Goal: Information Seeking & Learning: Understand process/instructions

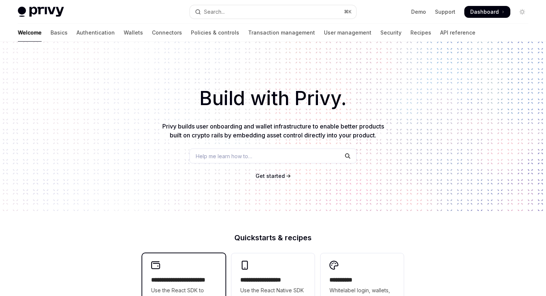
click at [197, 263] on div "**********" at bounding box center [183, 291] width 83 height 76
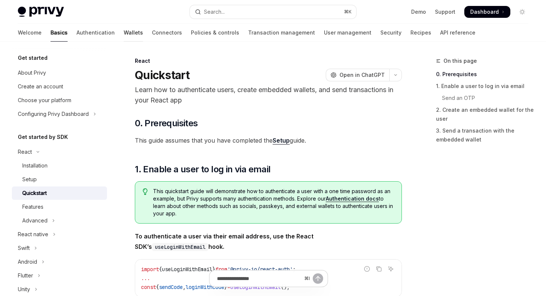
click at [124, 30] on link "Wallets" at bounding box center [133, 33] width 19 height 18
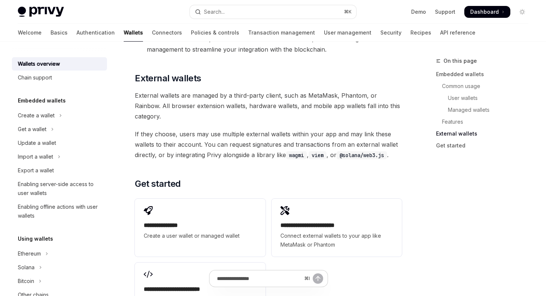
scroll to position [1083, 0]
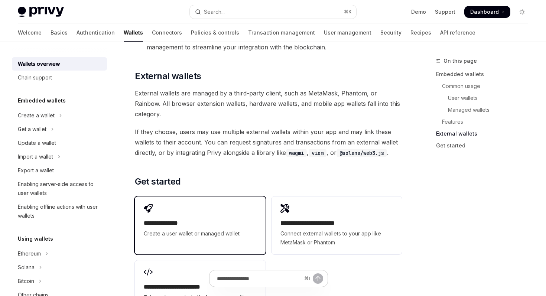
click at [214, 219] on div "**********" at bounding box center [200, 228] width 112 height 19
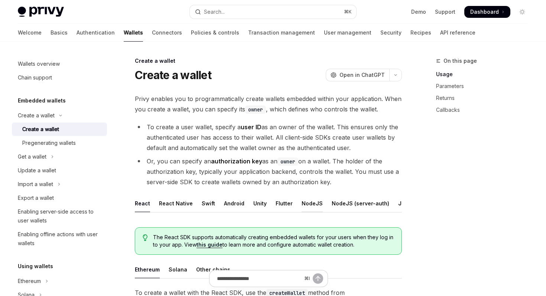
click at [310, 202] on div "NodeJS" at bounding box center [311, 202] width 21 height 17
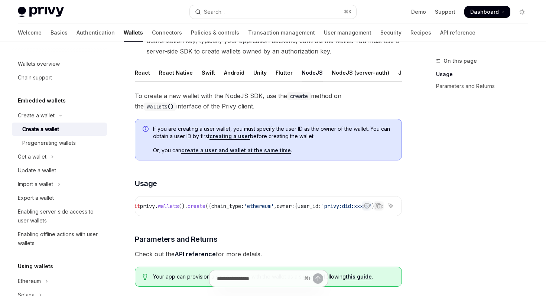
scroll to position [0, 147]
click at [395, 233] on div "To create a new wallet with the NodeJS SDK, use the create method on the wallet…" at bounding box center [268, 192] width 267 height 202
click at [377, 224] on div "To create a new wallet with the NodeJS SDK, use the create method on the wallet…" at bounding box center [268, 192] width 267 height 202
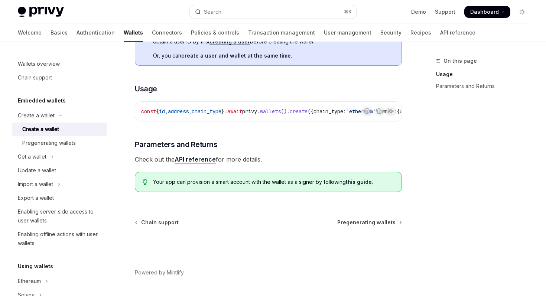
scroll to position [0, 150]
click at [434, 158] on div "On this page Usage Parameters and Returns" at bounding box center [477, 175] width 113 height 239
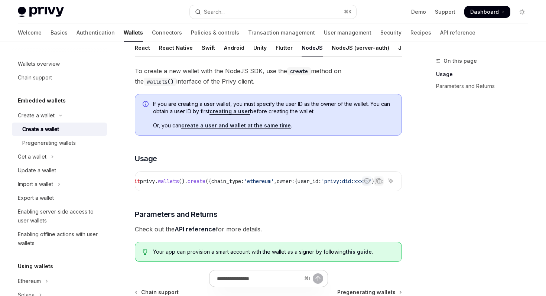
scroll to position [0, 0]
click at [269, 207] on div "To create a new wallet with the NodeJS SDK, use the create method on the wallet…" at bounding box center [268, 167] width 267 height 202
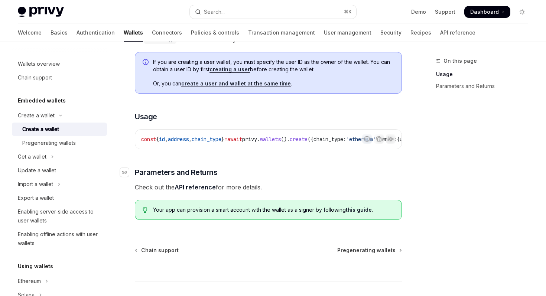
scroll to position [250, 0]
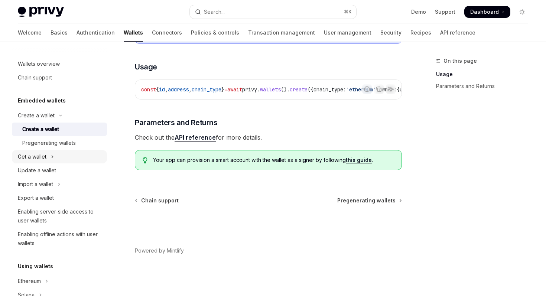
click at [64, 154] on button "Get a wallet" at bounding box center [59, 156] width 95 height 13
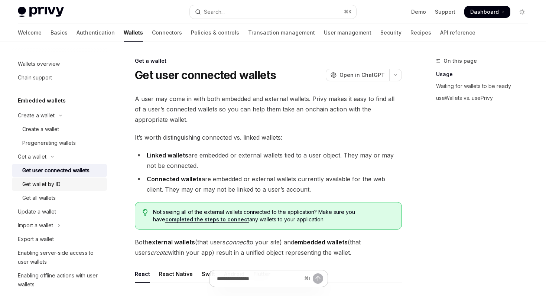
click at [62, 185] on div "Get wallet by ID" at bounding box center [62, 184] width 80 height 9
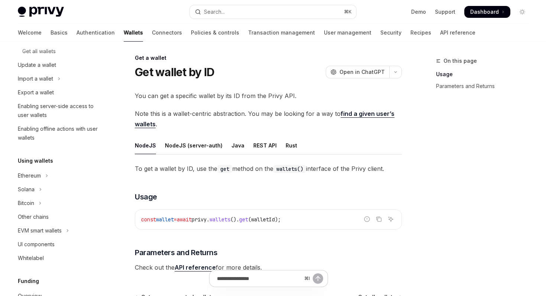
scroll to position [161, 0]
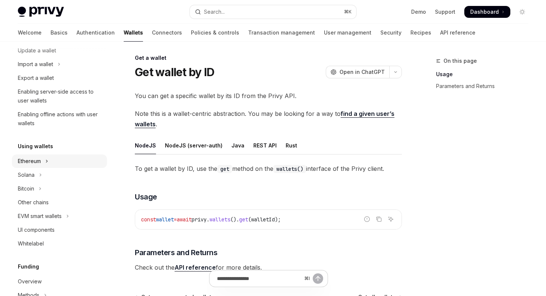
click at [47, 158] on icon "Toggle Ethereum section" at bounding box center [46, 161] width 3 height 9
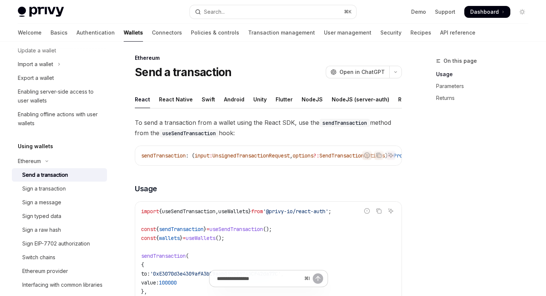
click at [57, 175] on div "Send a transaction" at bounding box center [45, 174] width 46 height 9
drag, startPoint x: 203, startPoint y: 166, endPoint x: 304, endPoint y: 170, distance: 101.0
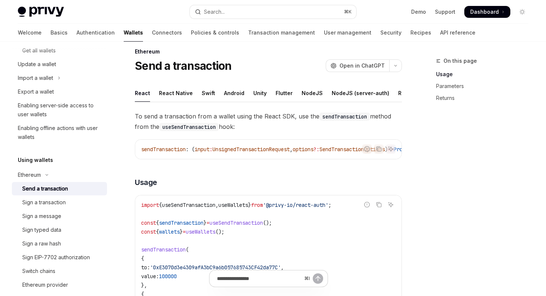
scroll to position [0, 0]
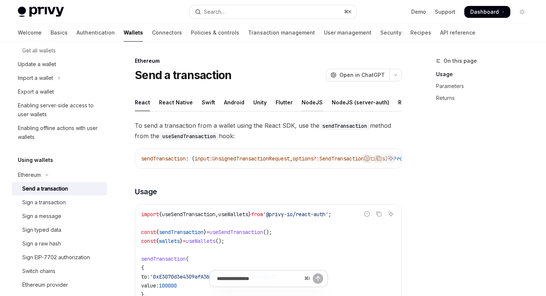
click at [301, 101] on div "NodeJS" at bounding box center [311, 102] width 21 height 17
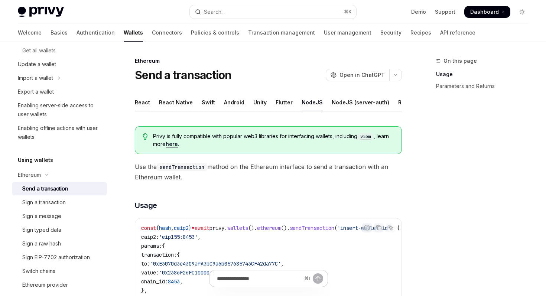
click at [142, 105] on div "React" at bounding box center [142, 102] width 15 height 17
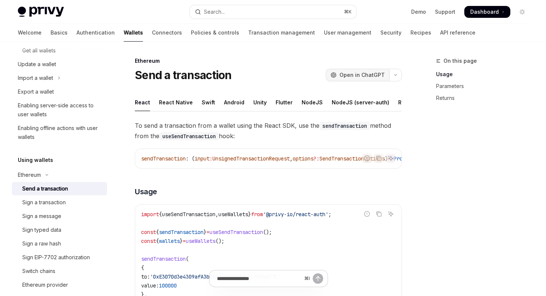
click at [356, 74] on span "Open in ChatGPT" at bounding box center [361, 74] width 45 height 7
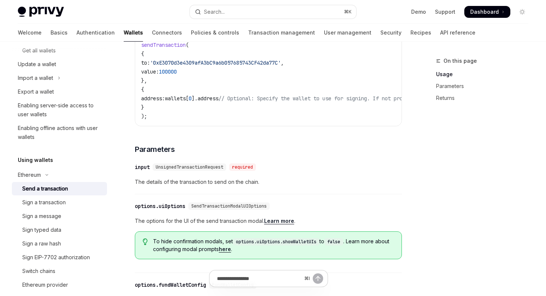
scroll to position [215, 0]
click at [72, 205] on div "Sign a transaction" at bounding box center [62, 202] width 80 height 9
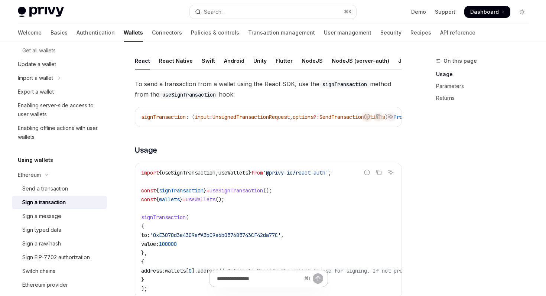
scroll to position [44, 0]
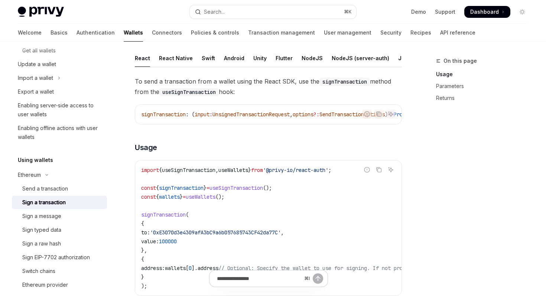
click at [215, 199] on span "useWallets" at bounding box center [201, 196] width 30 height 7
click at [302, 56] on div "NodeJS" at bounding box center [311, 57] width 21 height 17
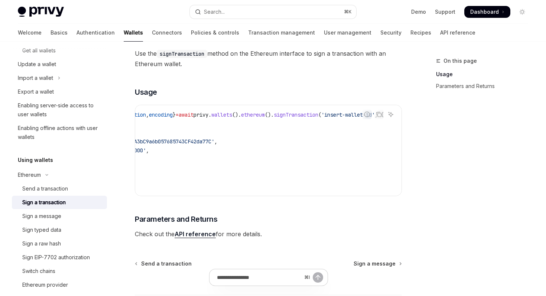
scroll to position [0, 97]
click at [462, 172] on div "On this page Usage Parameters and Returns" at bounding box center [477, 175] width 113 height 239
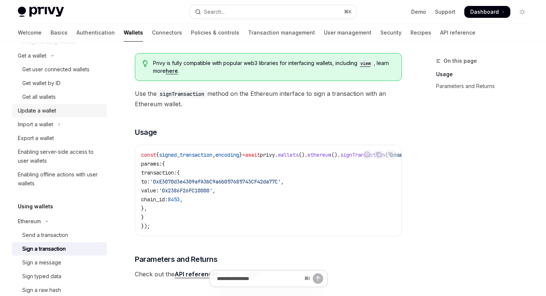
scroll to position [99, 0]
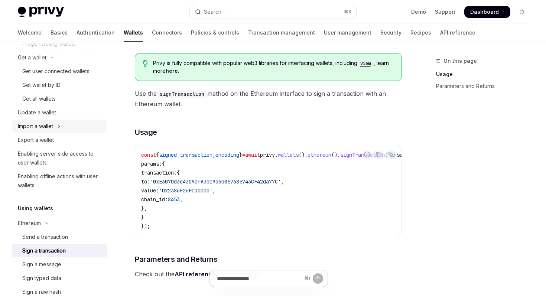
click at [67, 124] on button "Import a wallet" at bounding box center [59, 126] width 95 height 13
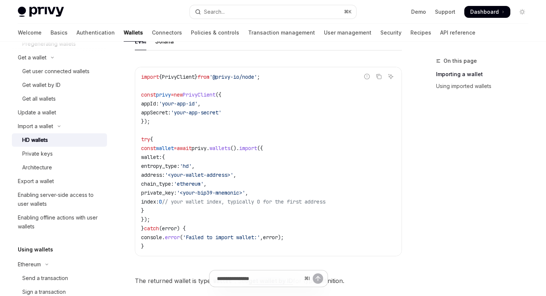
scroll to position [275, 0]
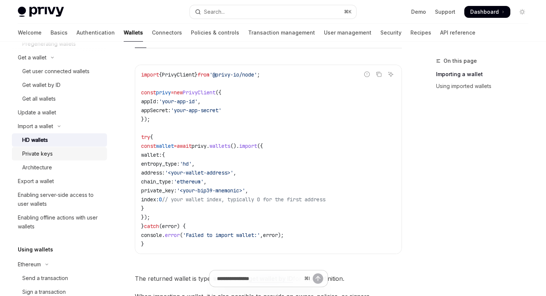
click at [82, 149] on div "Private keys" at bounding box center [62, 153] width 80 height 9
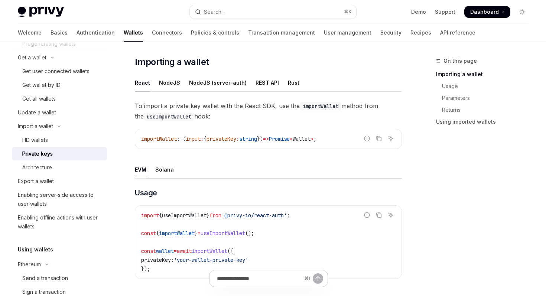
scroll to position [68, 0]
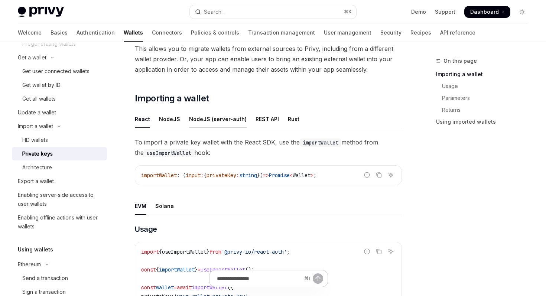
click at [200, 114] on div "NodeJS (server-auth)" at bounding box center [218, 118] width 58 height 17
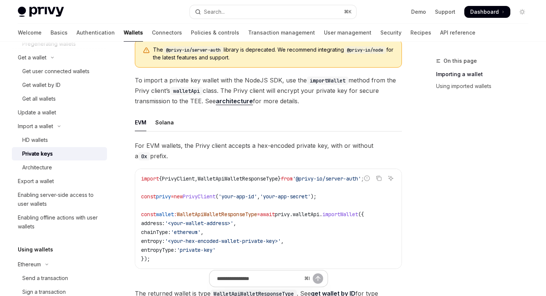
scroll to position [181, 0]
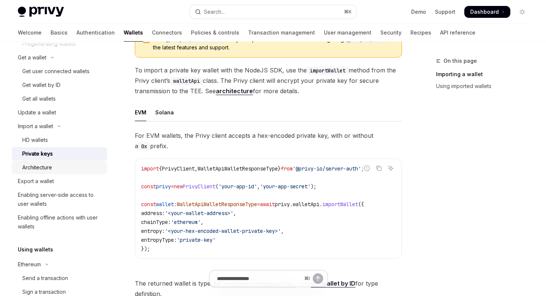
click at [67, 165] on div "Architecture" at bounding box center [62, 167] width 80 height 9
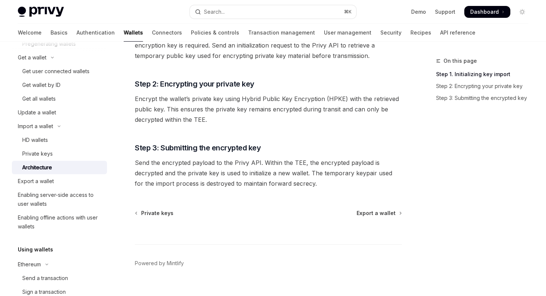
scroll to position [173, 0]
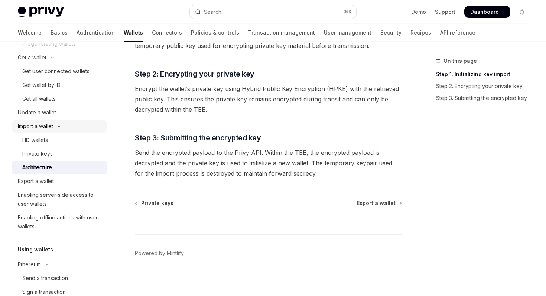
click at [60, 126] on icon "Toggle Import a wallet section" at bounding box center [59, 126] width 2 height 1
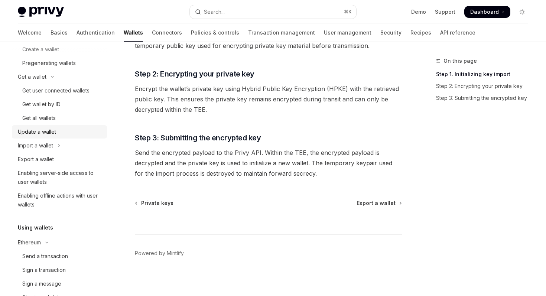
scroll to position [79, 0]
click at [56, 103] on div "Get wallet by ID" at bounding box center [41, 105] width 38 height 9
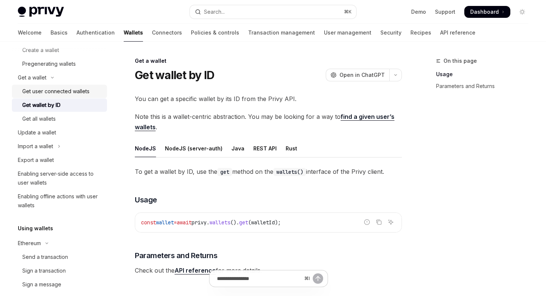
click at [57, 90] on div "Get user connected wallets" at bounding box center [55, 91] width 67 height 9
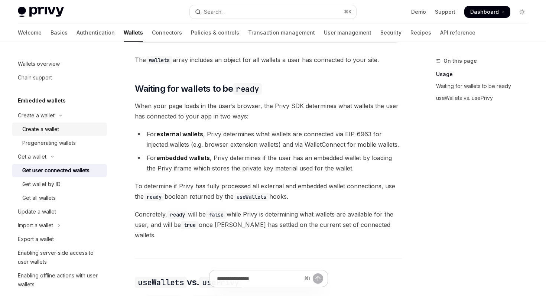
click at [55, 131] on div "Create a wallet" at bounding box center [40, 129] width 37 height 9
click at [67, 134] on link "Create a wallet" at bounding box center [59, 128] width 95 height 13
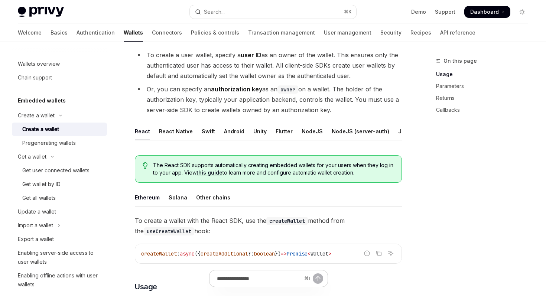
scroll to position [74, 0]
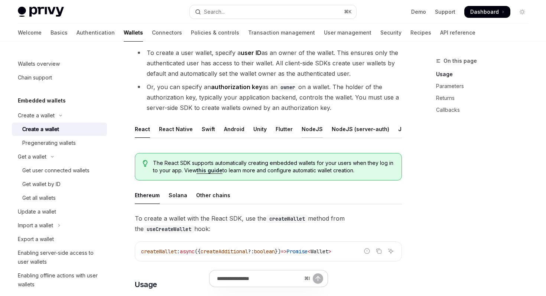
click at [309, 131] on div "NodeJS" at bounding box center [311, 128] width 21 height 17
type textarea "*"
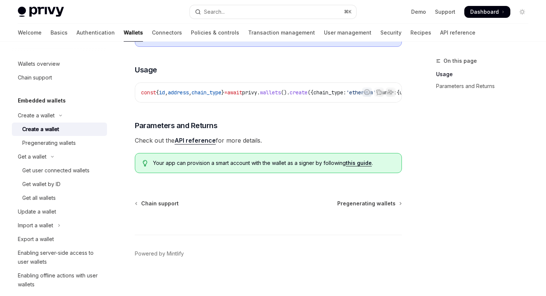
scroll to position [250, 0]
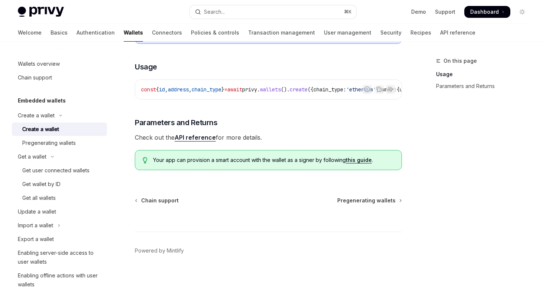
click at [380, 243] on footer "Powered by Mintlify" at bounding box center [268, 264] width 267 height 64
click at [249, 90] on code "const { id , address , chain_type } = await privy . wallets (). create ({ chain…" at bounding box center [322, 89] width 362 height 9
click at [261, 81] on div "const { id , address , chain_type } = await privy . wallets (). create ({ chain…" at bounding box center [268, 89] width 266 height 19
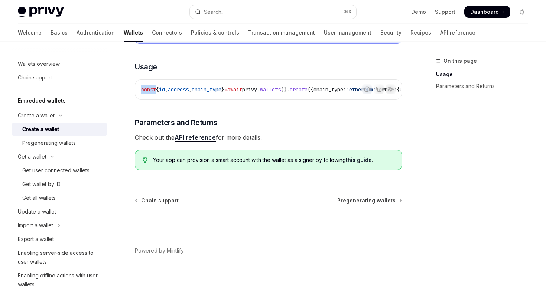
click at [261, 81] on div "const { id , address , chain_type } = await privy . wallets (). create ({ chain…" at bounding box center [268, 89] width 266 height 19
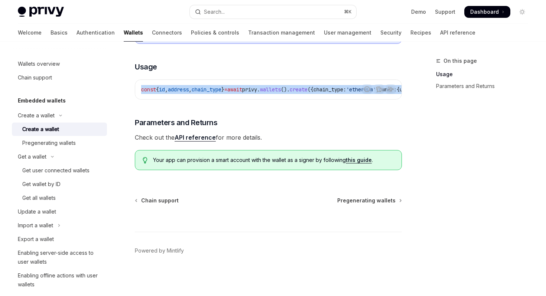
copy code "const { id , address , chain_type } = await privy . wallets (). create ({ chain…"
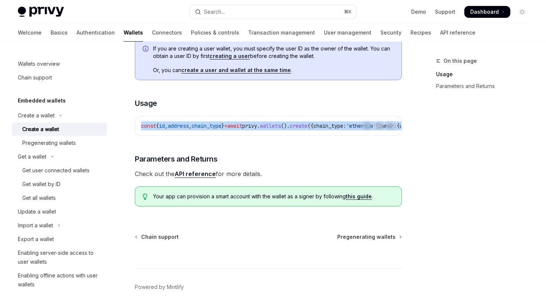
scroll to position [203, 0]
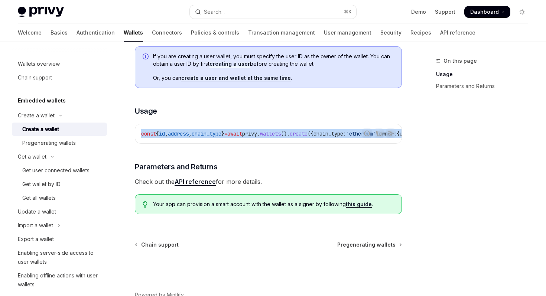
click at [197, 180] on span "Check out the API reference for more details." at bounding box center [268, 181] width 267 height 10
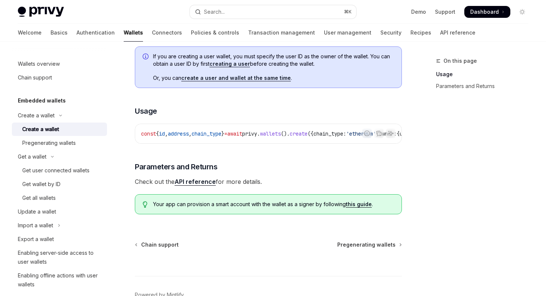
click at [198, 184] on link "API reference" at bounding box center [194, 182] width 41 height 8
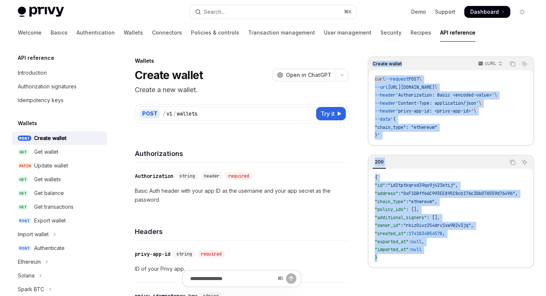
drag, startPoint x: 368, startPoint y: 53, endPoint x: 451, endPoint y: 254, distance: 217.7
copy div "Create wallet cURL Copy Ask AI curl --request POST \ --url https://api.privy.io…"
click at [445, 285] on div "Create wallet cURL Copy Ask AI curl --request POST \ --url https://api.privy.io…" at bounding box center [450, 175] width 166 height 239
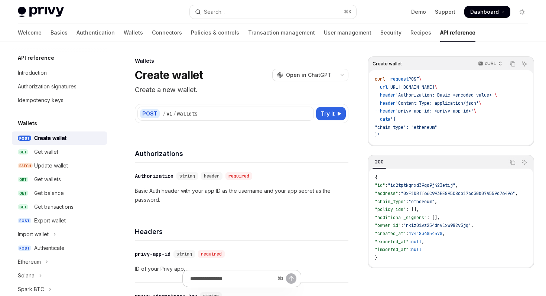
click at [432, 115] on code "curl --request POST \ --url https://api.privy.io/v1/wallets \ --header 'Authori…" at bounding box center [451, 107] width 152 height 64
